Goal: Task Accomplishment & Management: Manage account settings

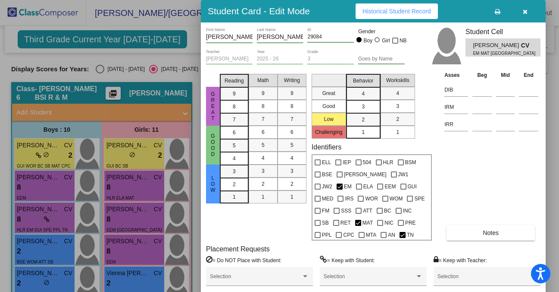
scroll to position [211, 0]
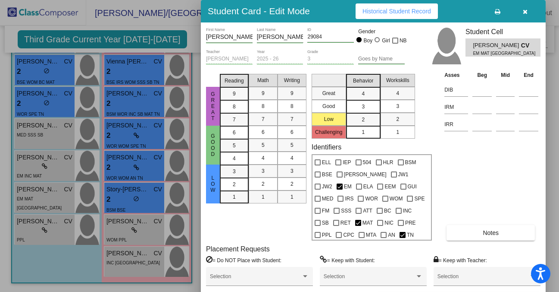
click at [455, 232] on button "Notes" at bounding box center [491, 233] width 88 height 16
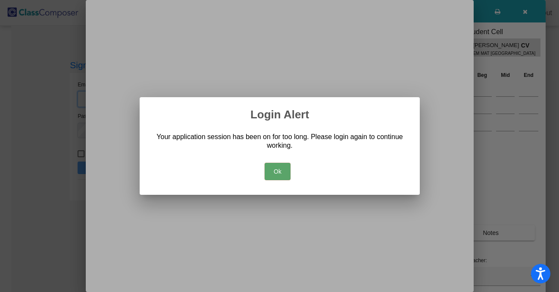
type input "[EMAIL_ADDRESS][DOMAIN_NAME]"
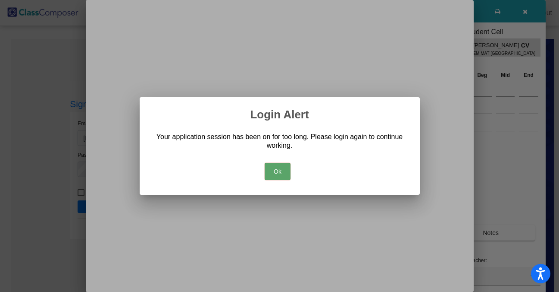
click at [273, 172] on button "Ok" at bounding box center [278, 171] width 26 height 17
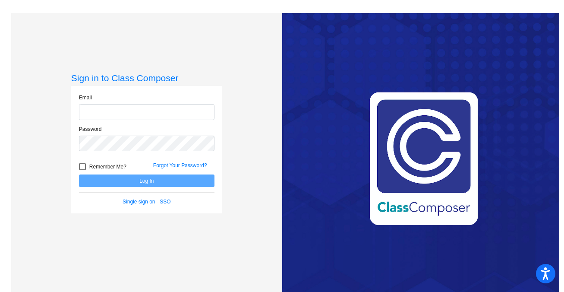
type input "[EMAIL_ADDRESS][DOMAIN_NAME]"
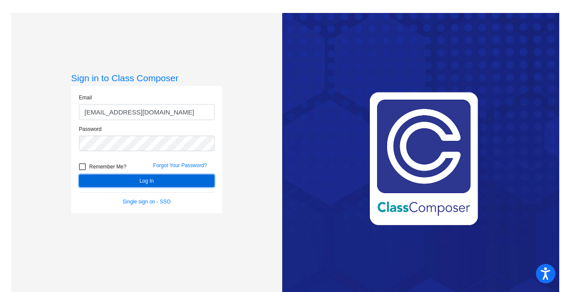
click at [145, 183] on button "Log In" at bounding box center [146, 180] width 135 height 13
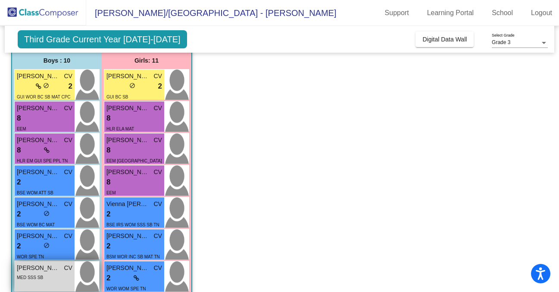
scroll to position [65, 0]
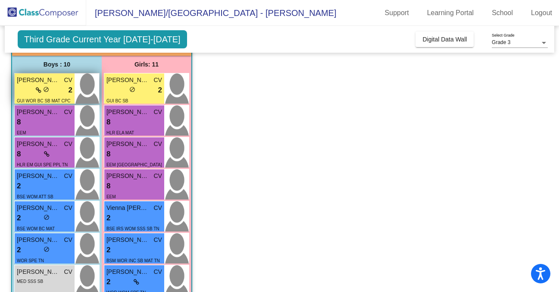
click at [48, 90] on span "do_not_disturb_alt" at bounding box center [46, 89] width 6 height 6
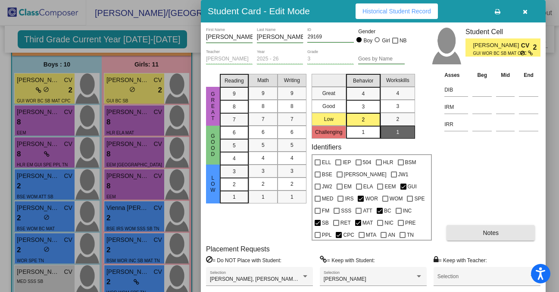
click at [490, 233] on span "Notes" at bounding box center [491, 232] width 16 height 7
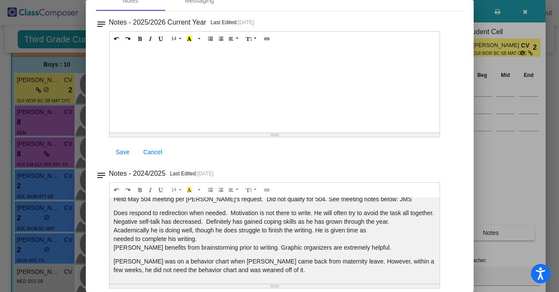
scroll to position [0, 0]
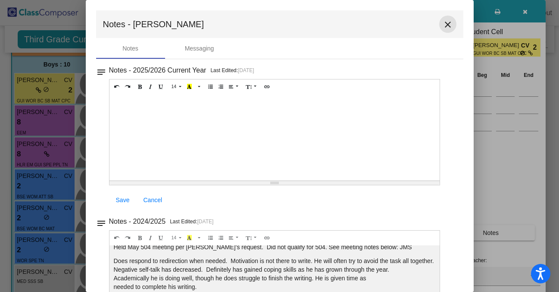
click at [448, 25] on mat-icon "close" at bounding box center [448, 24] width 10 height 10
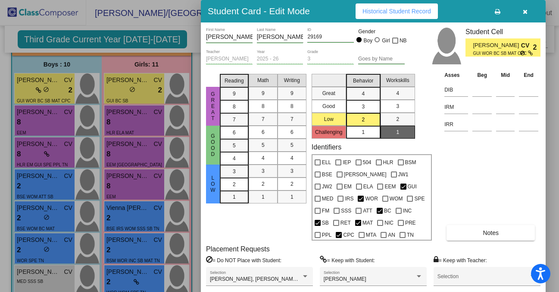
click at [149, 96] on div at bounding box center [279, 146] width 559 height 292
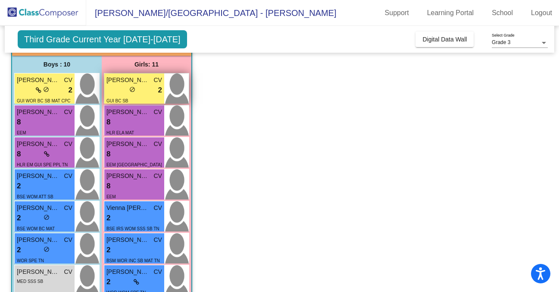
click at [147, 94] on div "lock do_not_disturb_alt 2" at bounding box center [135, 90] width 56 height 11
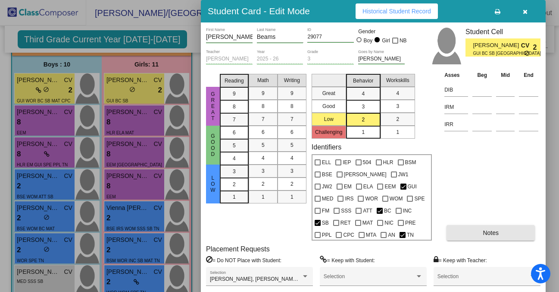
click at [475, 229] on button "Notes" at bounding box center [491, 233] width 88 height 16
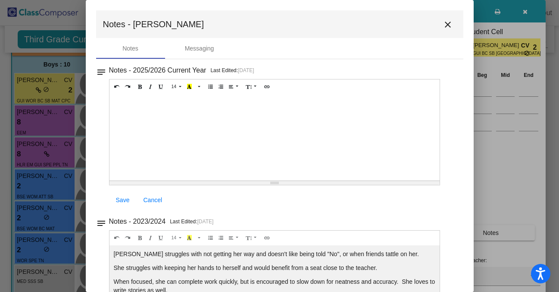
click at [443, 24] on mat-icon "close" at bounding box center [448, 24] width 10 height 10
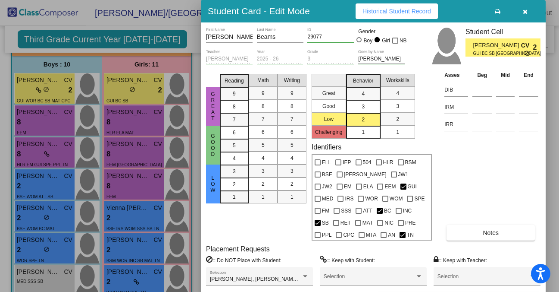
click at [198, 115] on div at bounding box center [279, 146] width 559 height 292
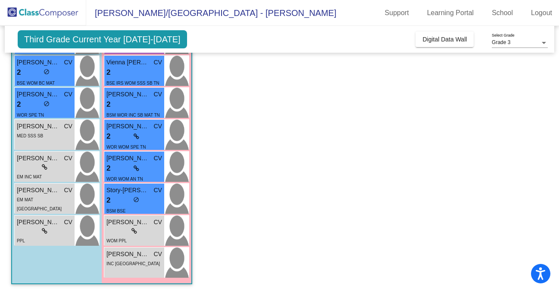
scroll to position [211, 0]
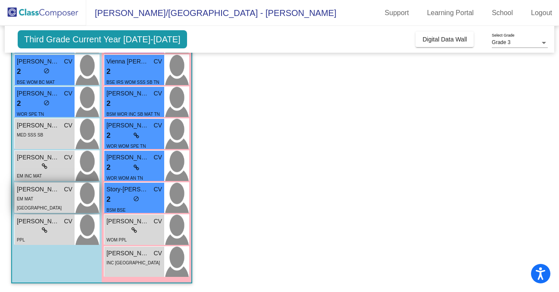
click at [53, 196] on div "EM MAT [GEOGRAPHIC_DATA]" at bounding box center [45, 203] width 56 height 18
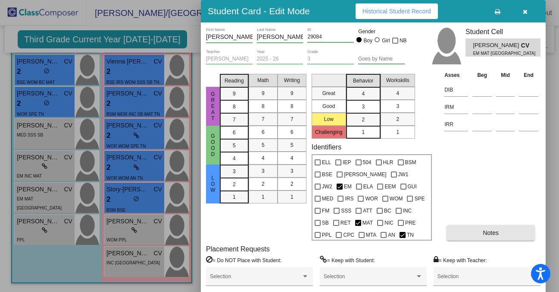
click at [472, 231] on button "Notes" at bounding box center [491, 233] width 88 height 16
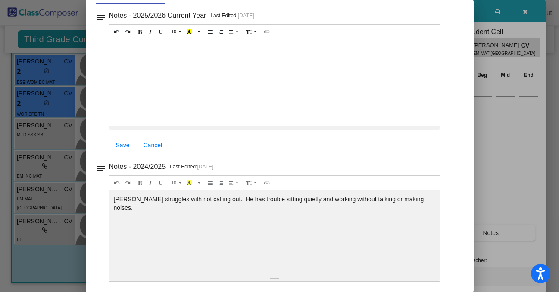
scroll to position [0, 0]
